Goal: Find specific fact: Find specific fact

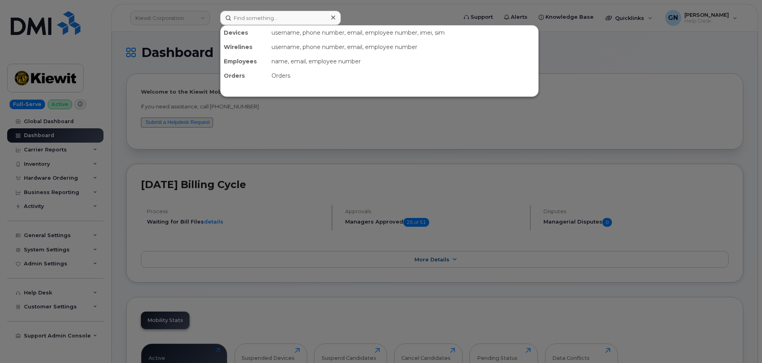
type input "358011794258983"
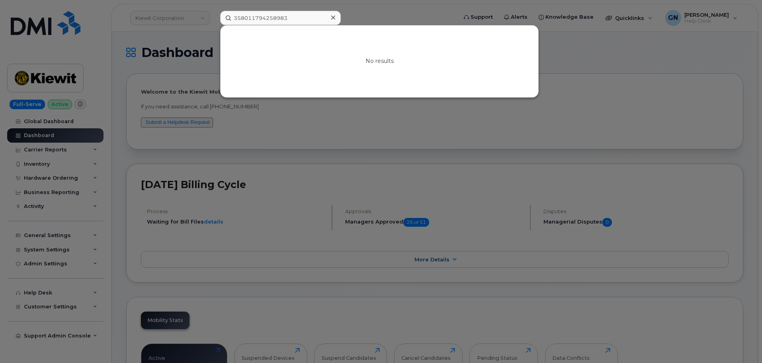
drag, startPoint x: 299, startPoint y: 15, endPoint x: 217, endPoint y: 8, distance: 82.3
click at [217, 11] on div "358011794258983 No results" at bounding box center [336, 18] width 244 height 14
drag, startPoint x: 124, startPoint y: 60, endPoint x: 129, endPoint y: 73, distance: 14.4
click at [125, 61] on div at bounding box center [381, 181] width 762 height 363
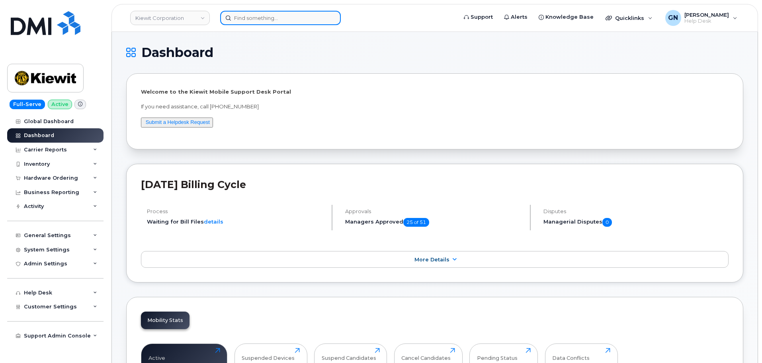
click at [284, 23] on input at bounding box center [280, 18] width 121 height 14
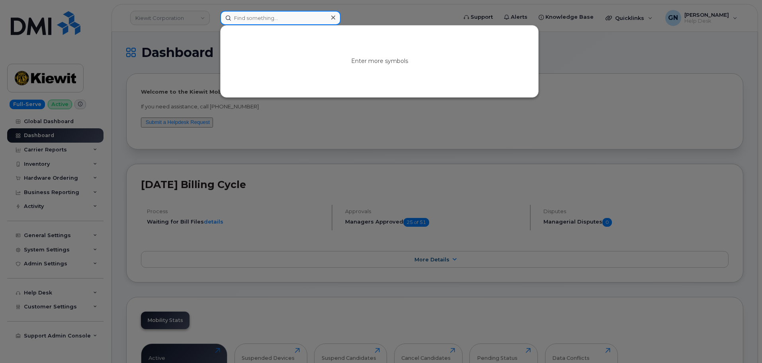
paste input "5623285082"
type input "5623285082"
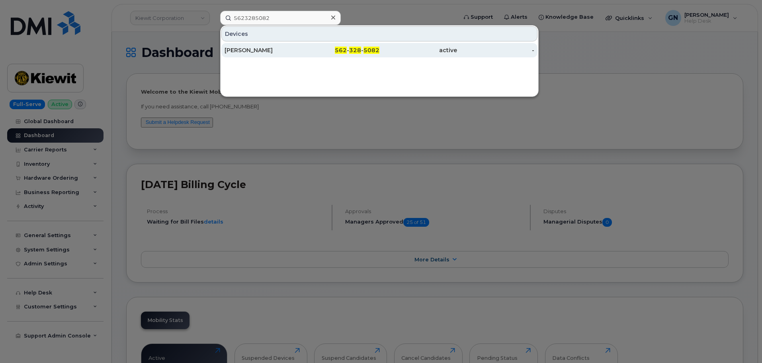
click at [302, 53] on link "[PERSON_NAME] 562 - 328 - 5082 active -" at bounding box center [379, 50] width 316 height 14
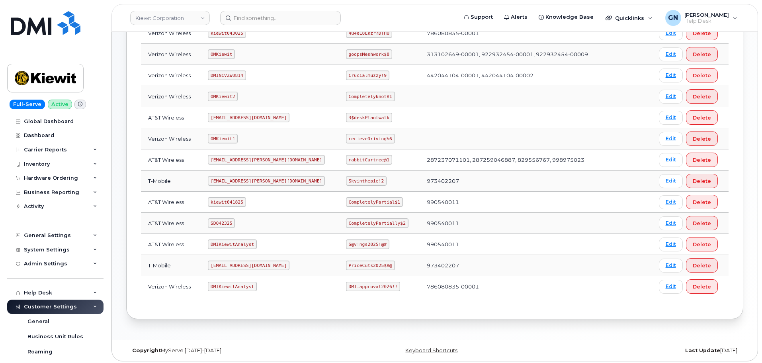
scroll to position [119, 0]
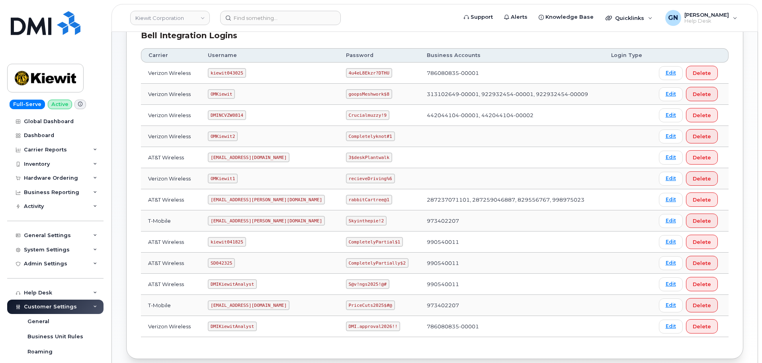
click at [237, 199] on code "ms-kiewit@dminc.com" at bounding box center [266, 200] width 117 height 10
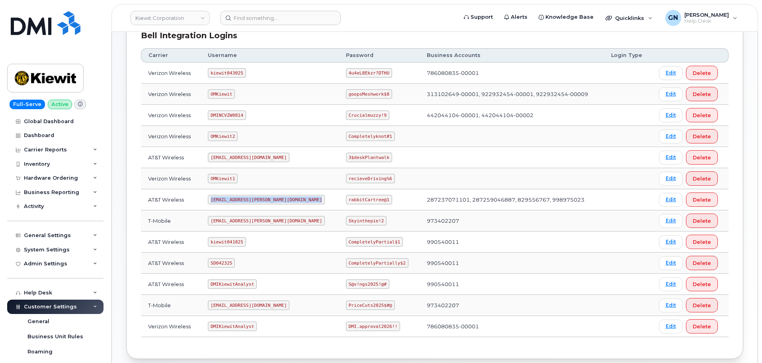
click at [237, 199] on code "ms-kiewit@dminc.com" at bounding box center [266, 200] width 117 height 10
click at [346, 199] on code "rabbitCartree@1" at bounding box center [369, 200] width 46 height 10
copy code "rabbitCartree@1"
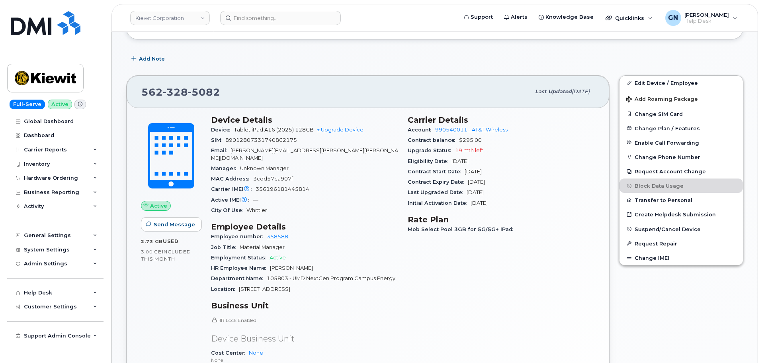
scroll to position [231, 0]
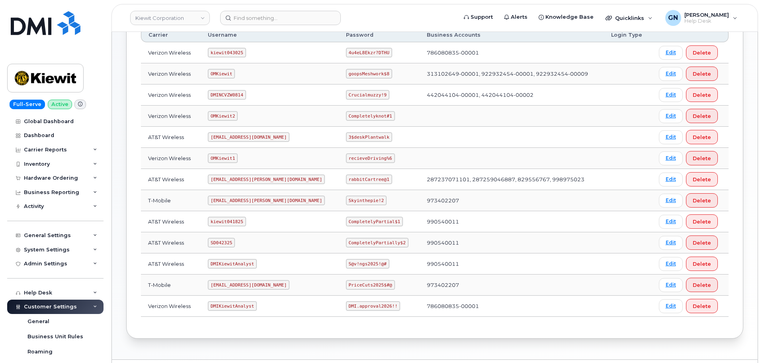
scroll to position [159, 0]
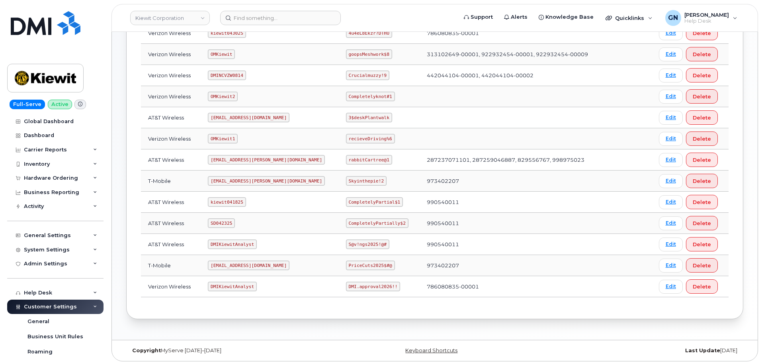
click at [240, 201] on code "kiewit041825" at bounding box center [227, 202] width 38 height 10
copy code "kiewit041825"
click at [346, 202] on code "CompletelyPartial$1" at bounding box center [374, 202] width 57 height 10
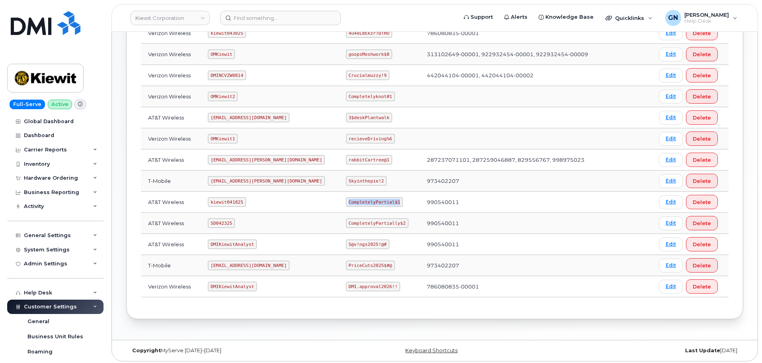
click at [346, 202] on code "CompletelyPartial$1" at bounding box center [374, 202] width 57 height 10
copy code "CompletelyPartial$1"
